Goal: Task Accomplishment & Management: Complete application form

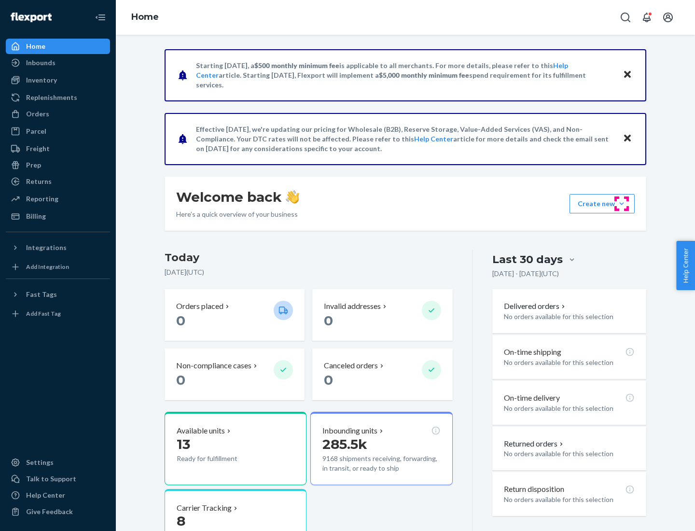
click at [622, 204] on button "Create new Create new inbound Create new order Create new product" at bounding box center [602, 203] width 65 height 19
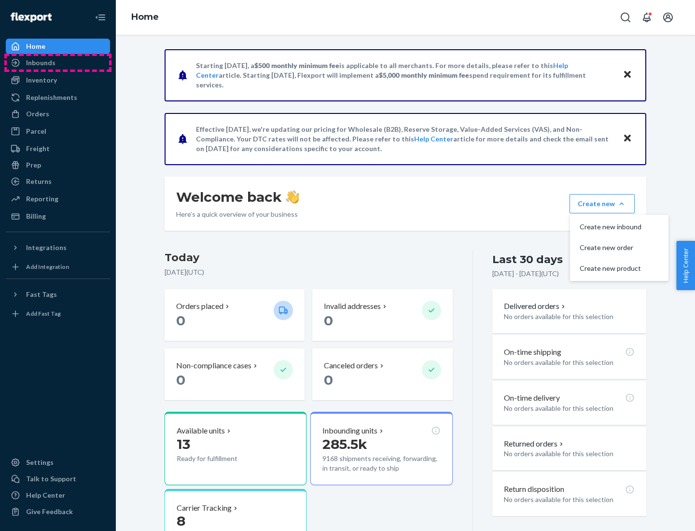
click at [58, 63] on div "Inbounds" at bounding box center [58, 63] width 102 height 14
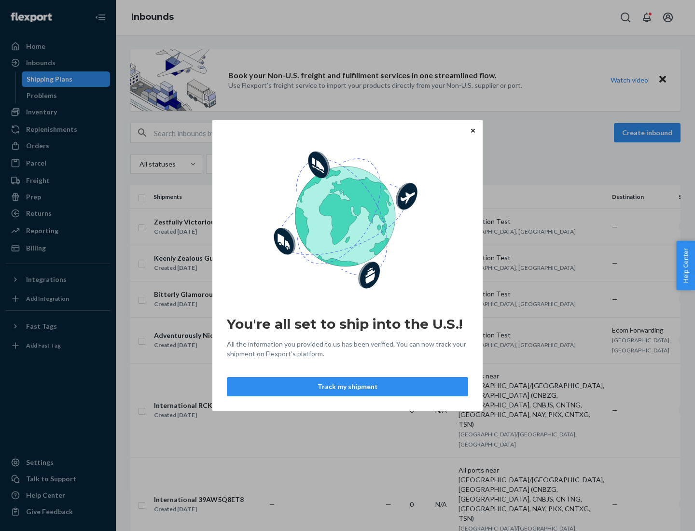
click at [348, 387] on button "Track my shipment" at bounding box center [347, 386] width 241 height 19
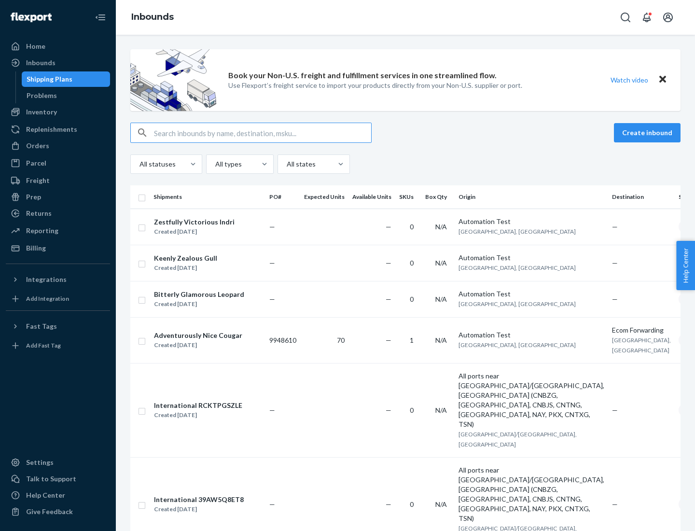
click at [649, 133] on button "Create inbound" at bounding box center [647, 132] width 67 height 19
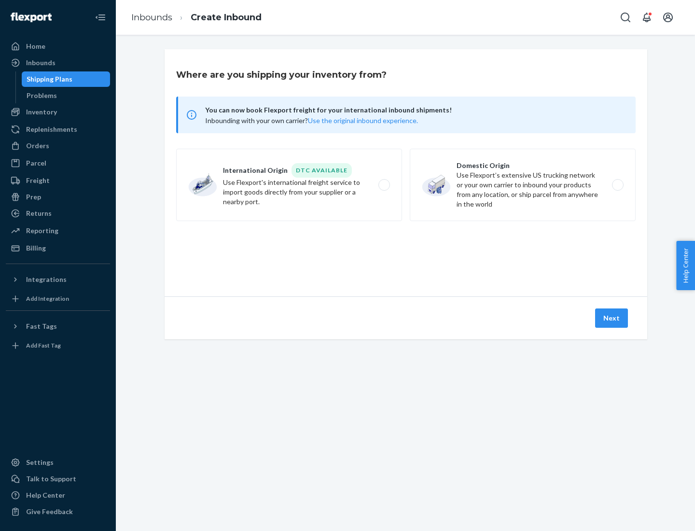
click at [289, 185] on label "International Origin DTC Available Use Flexport's international freight service…" at bounding box center [289, 185] width 226 height 72
click at [384, 185] on input "International Origin DTC Available Use Flexport's international freight service…" at bounding box center [387, 185] width 6 height 6
radio input "true"
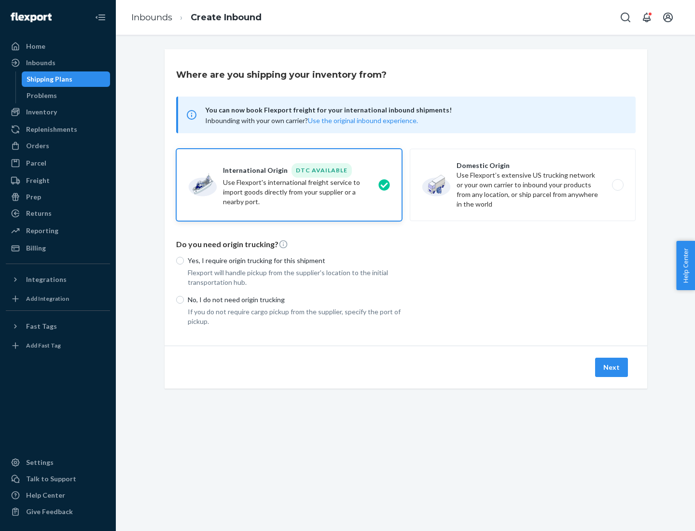
click at [295, 299] on p "No, I do not need origin trucking" at bounding box center [295, 300] width 214 height 10
click at [184, 299] on input "No, I do not need origin trucking" at bounding box center [180, 300] width 8 height 8
radio input "true"
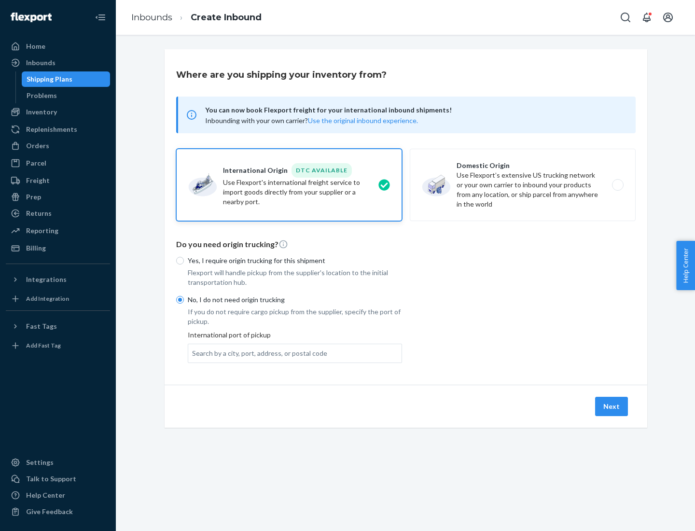
click at [257, 353] on div "Search by a city, port, address, or postal code" at bounding box center [259, 354] width 135 height 10
click at [193, 353] on input "Search by a city, port, address, or postal code" at bounding box center [192, 354] width 1 height 10
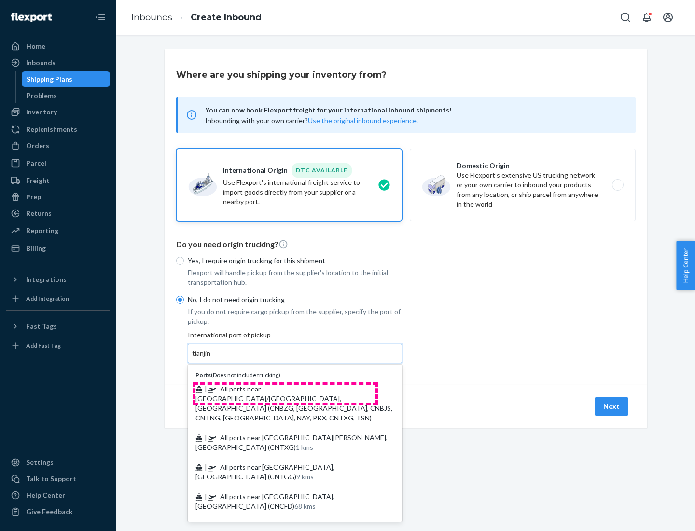
click at [285, 389] on span "| All ports near [GEOGRAPHIC_DATA]/[GEOGRAPHIC_DATA], [GEOGRAPHIC_DATA] (CNBZG,…" at bounding box center [294, 403] width 197 height 37
click at [212, 358] on input "tianjin" at bounding box center [202, 354] width 20 height 10
type input "All ports near [GEOGRAPHIC_DATA]/[GEOGRAPHIC_DATA], [GEOGRAPHIC_DATA] (CNBZG, […"
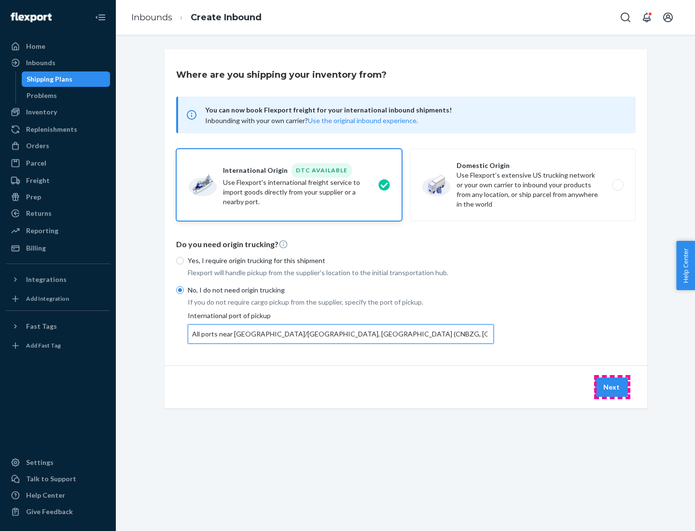
click at [612, 387] on button "Next" at bounding box center [611, 387] width 33 height 19
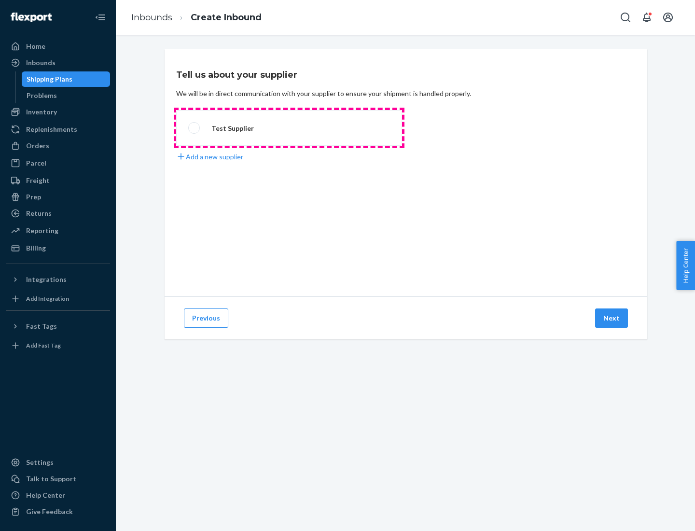
click at [289, 128] on label "Test Supplier" at bounding box center [289, 128] width 226 height 36
click at [195, 128] on input "Test Supplier" at bounding box center [191, 128] width 6 height 6
radio input "true"
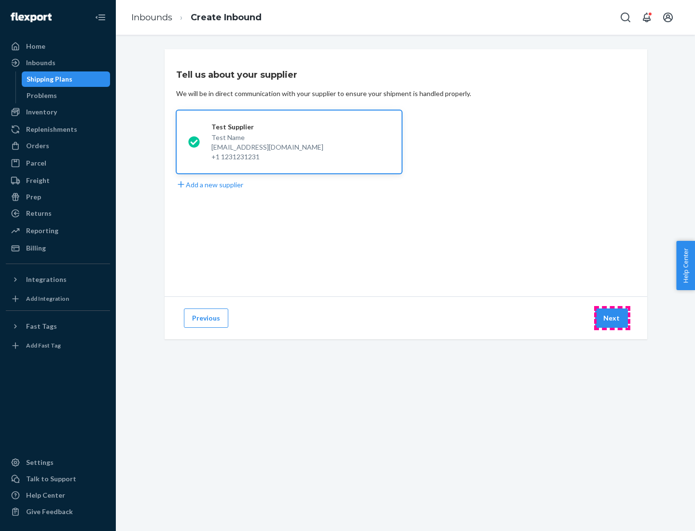
click at [612, 318] on button "Next" at bounding box center [611, 318] width 33 height 19
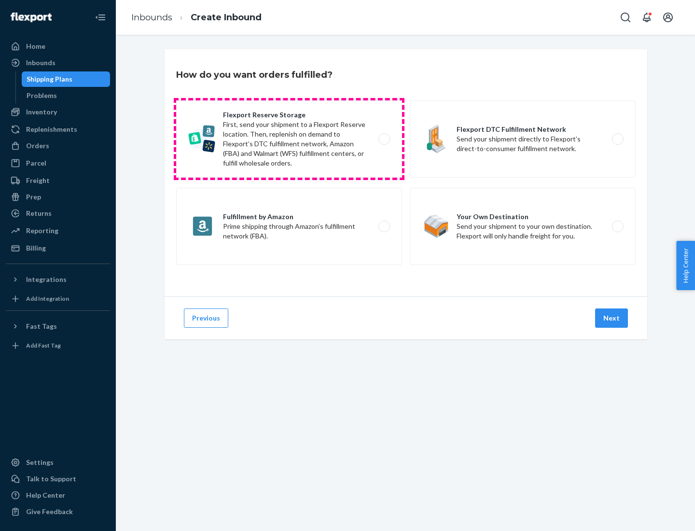
click at [289, 139] on label "Flexport Reserve Storage First, send your shipment to a Flexport Reserve locati…" at bounding box center [289, 138] width 226 height 77
click at [384, 139] on input "Flexport Reserve Storage First, send your shipment to a Flexport Reserve locati…" at bounding box center [387, 139] width 6 height 6
radio input "true"
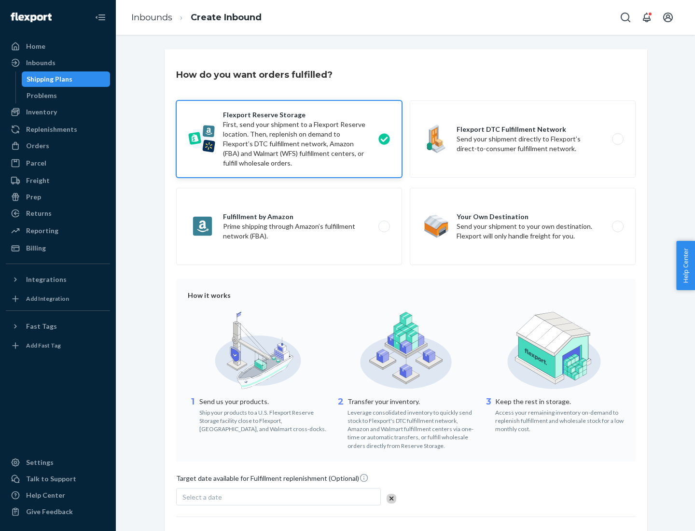
scroll to position [79, 0]
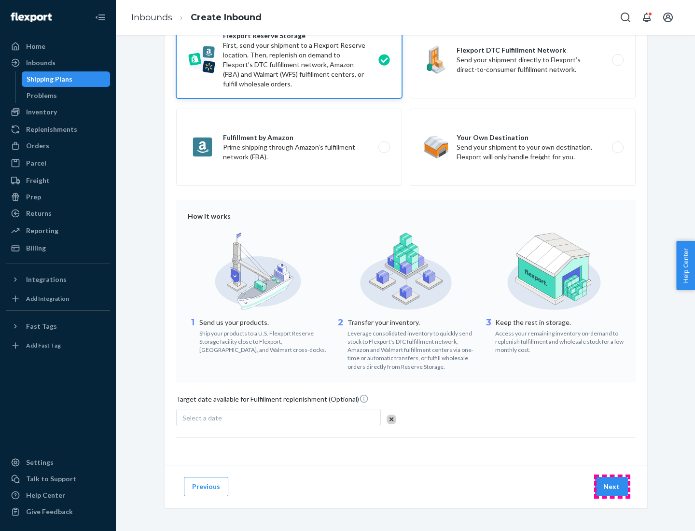
click at [612, 486] on button "Next" at bounding box center [611, 486] width 33 height 19
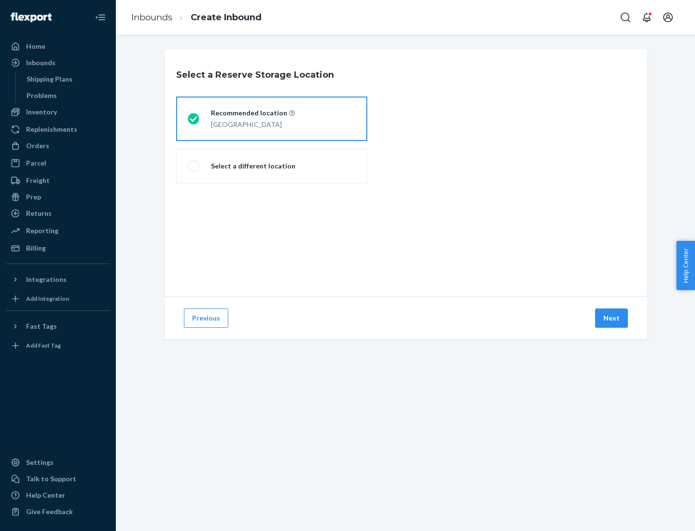
click at [272, 119] on div "[GEOGRAPHIC_DATA]" at bounding box center [253, 124] width 84 height 12
click at [194, 119] on input "Recommended location [GEOGRAPHIC_DATA]" at bounding box center [191, 119] width 6 height 6
click at [612, 318] on button "Next" at bounding box center [611, 318] width 33 height 19
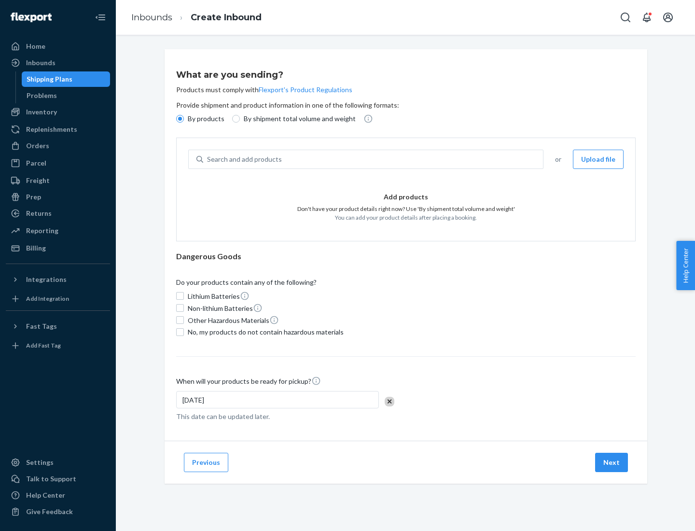
click at [374, 159] on div "Search and add products" at bounding box center [373, 159] width 340 height 17
click at [208, 159] on input "Search and add products" at bounding box center [207, 160] width 1 height 10
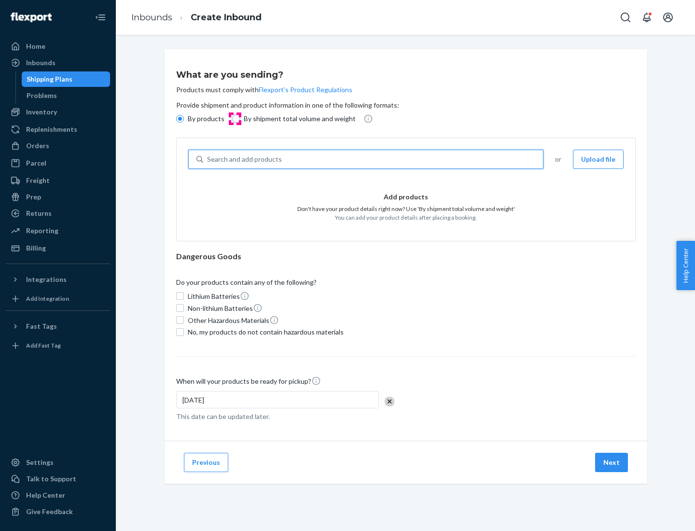
click at [235, 119] on input "By shipment total volume and weight" at bounding box center [236, 119] width 8 height 8
radio input "true"
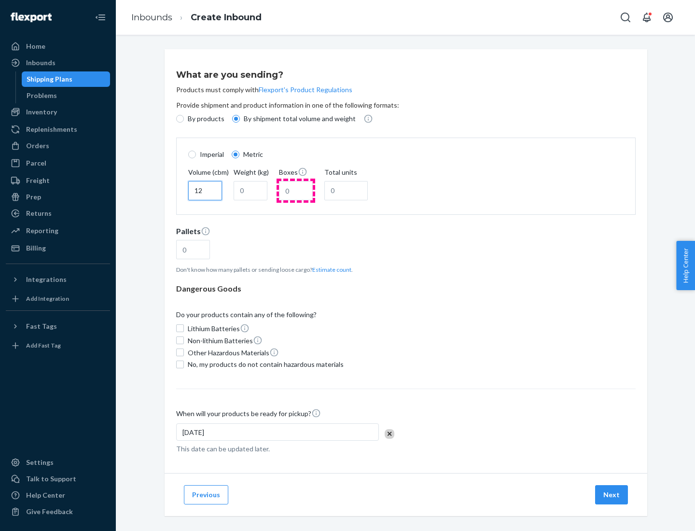
type input "12"
type input "22"
type input "222"
type input "121"
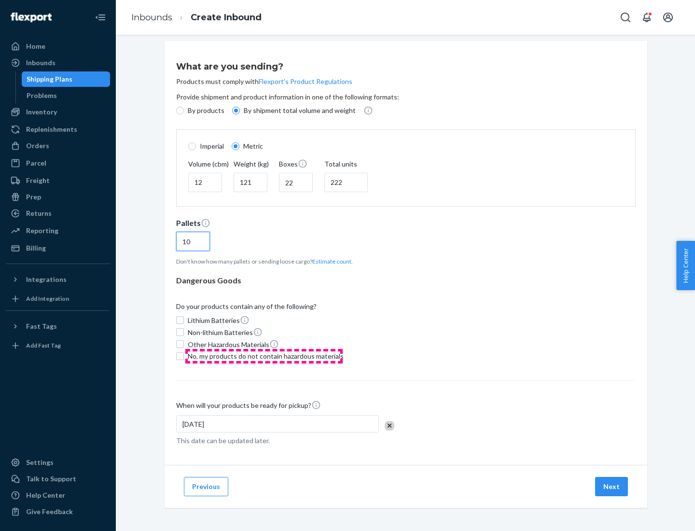
type input "10"
click at [264, 356] on span "No, my products do not contain hazardous materials" at bounding box center [266, 357] width 156 height 10
click at [184, 356] on input "No, my products do not contain hazardous materials" at bounding box center [180, 356] width 8 height 8
checkbox input "true"
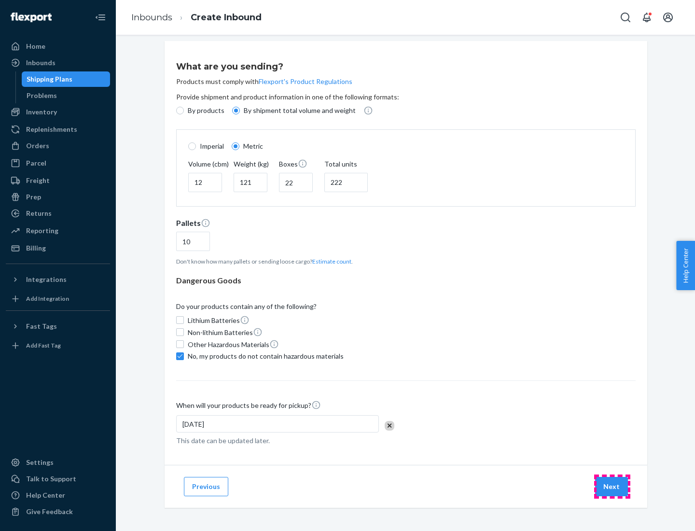
click at [612, 486] on button "Next" at bounding box center [611, 486] width 33 height 19
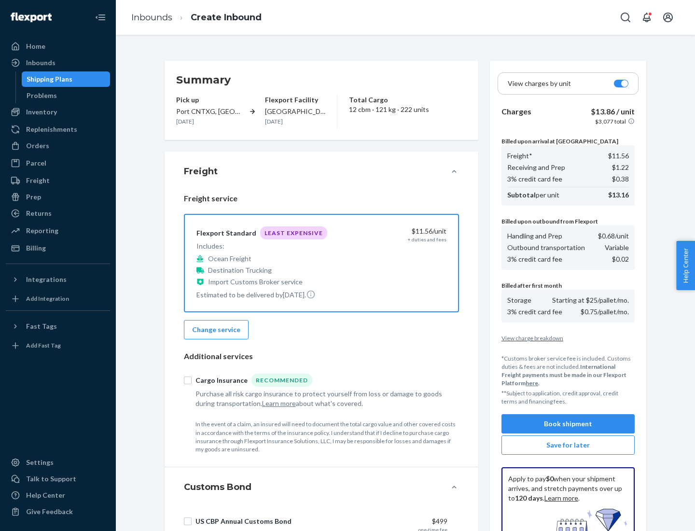
scroll to position [141, 0]
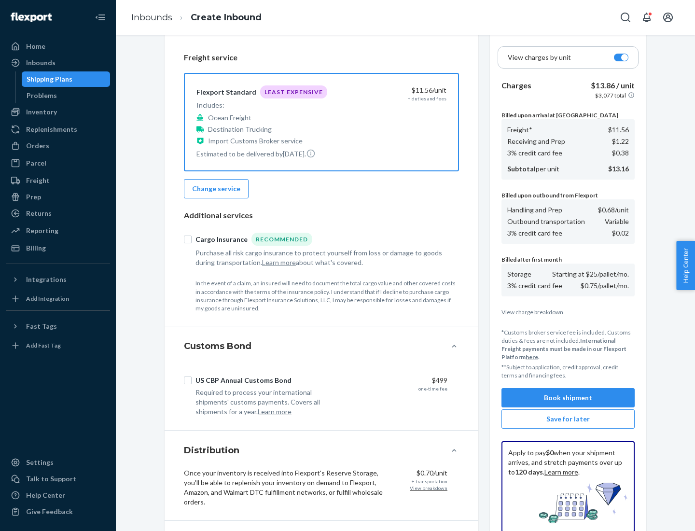
click at [568, 398] on button "Book shipment" at bounding box center [568, 397] width 133 height 19
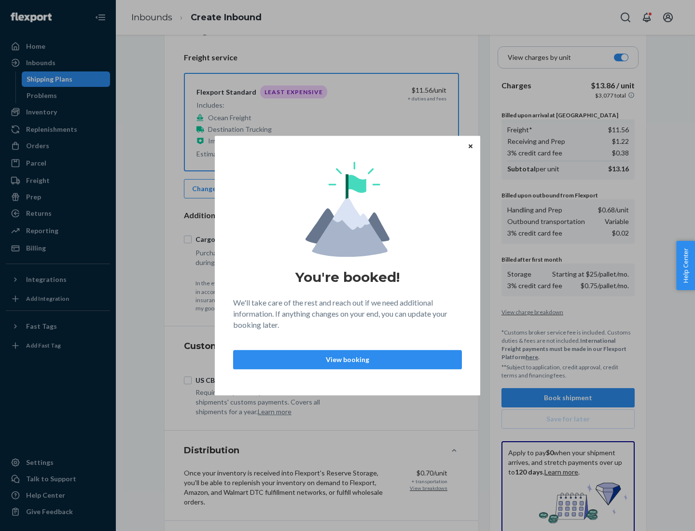
click at [348, 359] on p "View booking" at bounding box center [347, 360] width 212 height 10
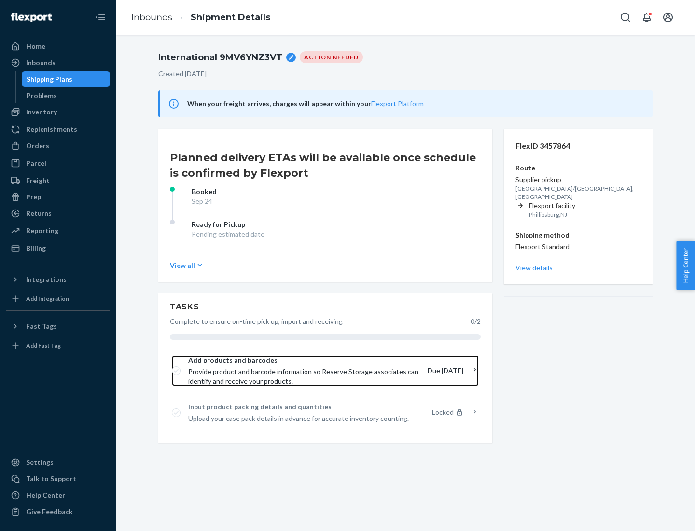
click at [307, 371] on span "Provide product and barcode information so Reserve Storage associates can ident…" at bounding box center [304, 376] width 232 height 19
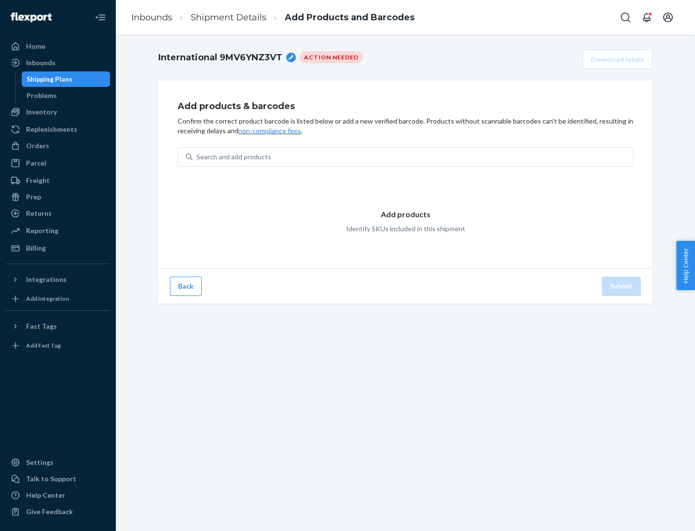
click at [413, 157] on div "Search and add products" at bounding box center [413, 156] width 440 height 17
click at [197, 157] on input "Search and add products" at bounding box center [197, 157] width 1 height 10
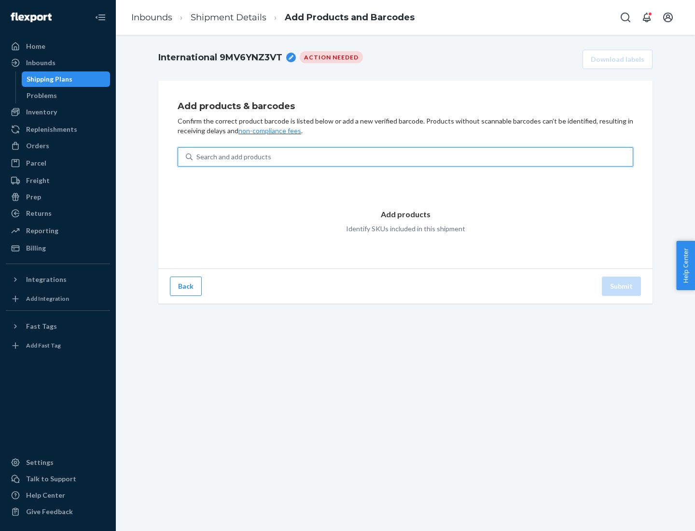
type input "test"
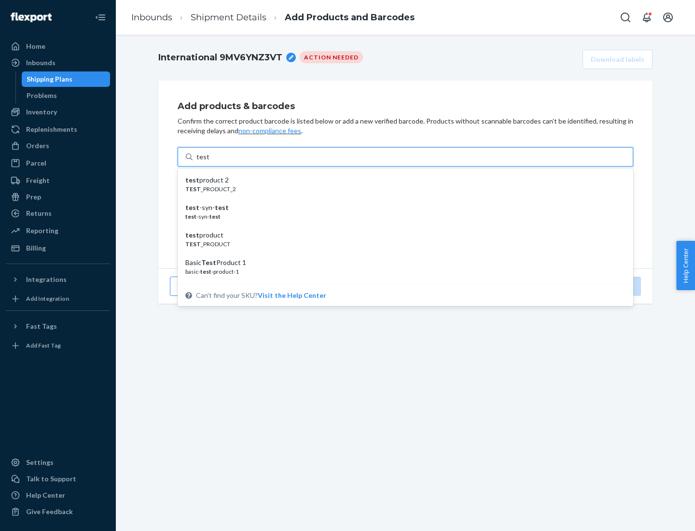
scroll to position [36, 0]
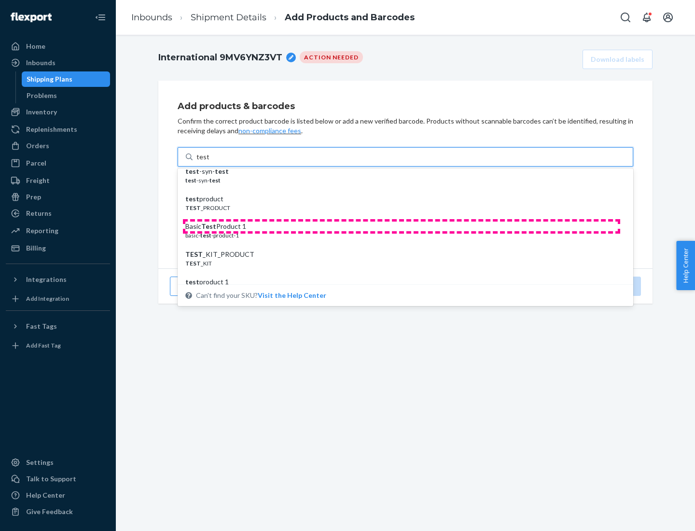
click at [402, 226] on div "Basic Test Product 1" at bounding box center [401, 227] width 433 height 10
click at [209, 162] on input "test" at bounding box center [203, 157] width 13 height 10
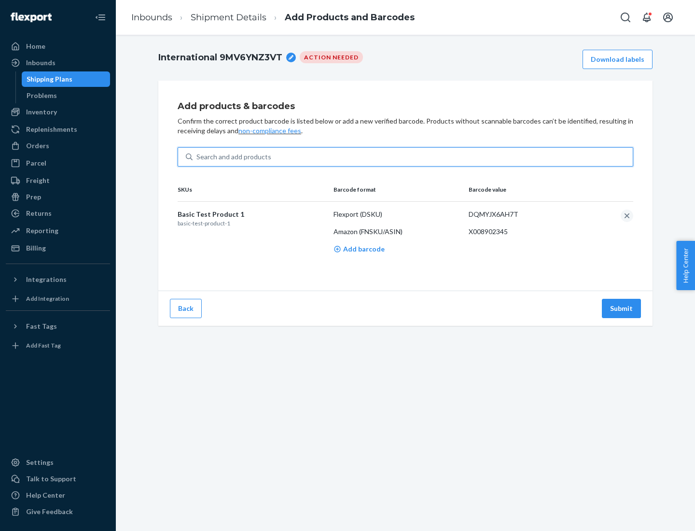
click at [622, 308] on button "Submit" at bounding box center [621, 308] width 39 height 19
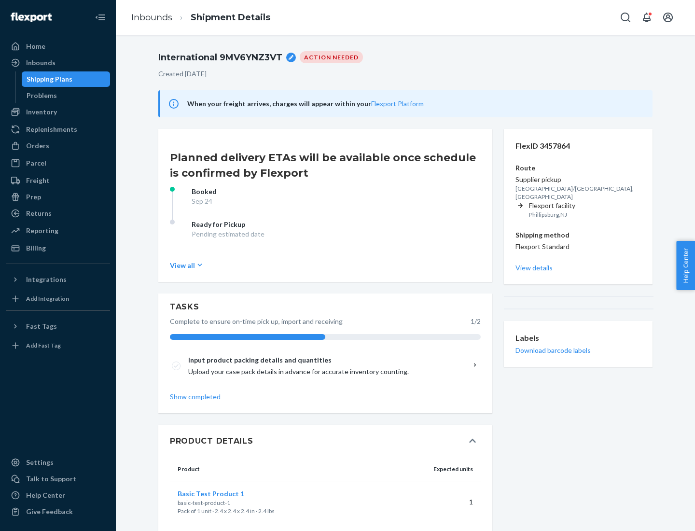
scroll to position [17, 0]
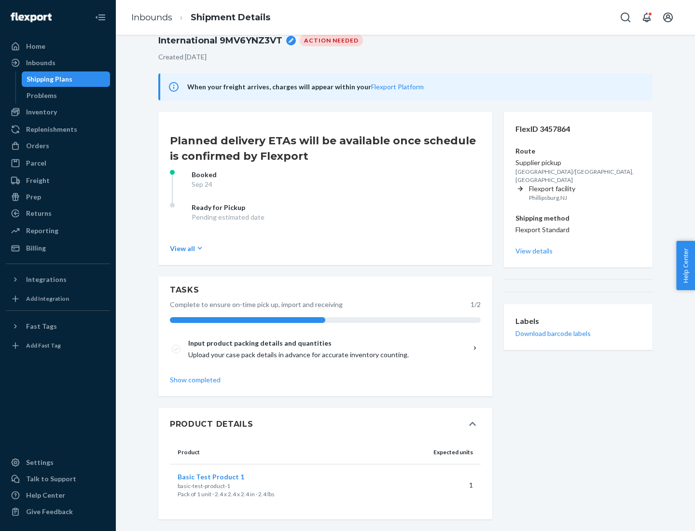
click at [226, 477] on span "Basic Test Product 1" at bounding box center [211, 477] width 67 height 8
